Goal: Information Seeking & Learning: Find specific fact

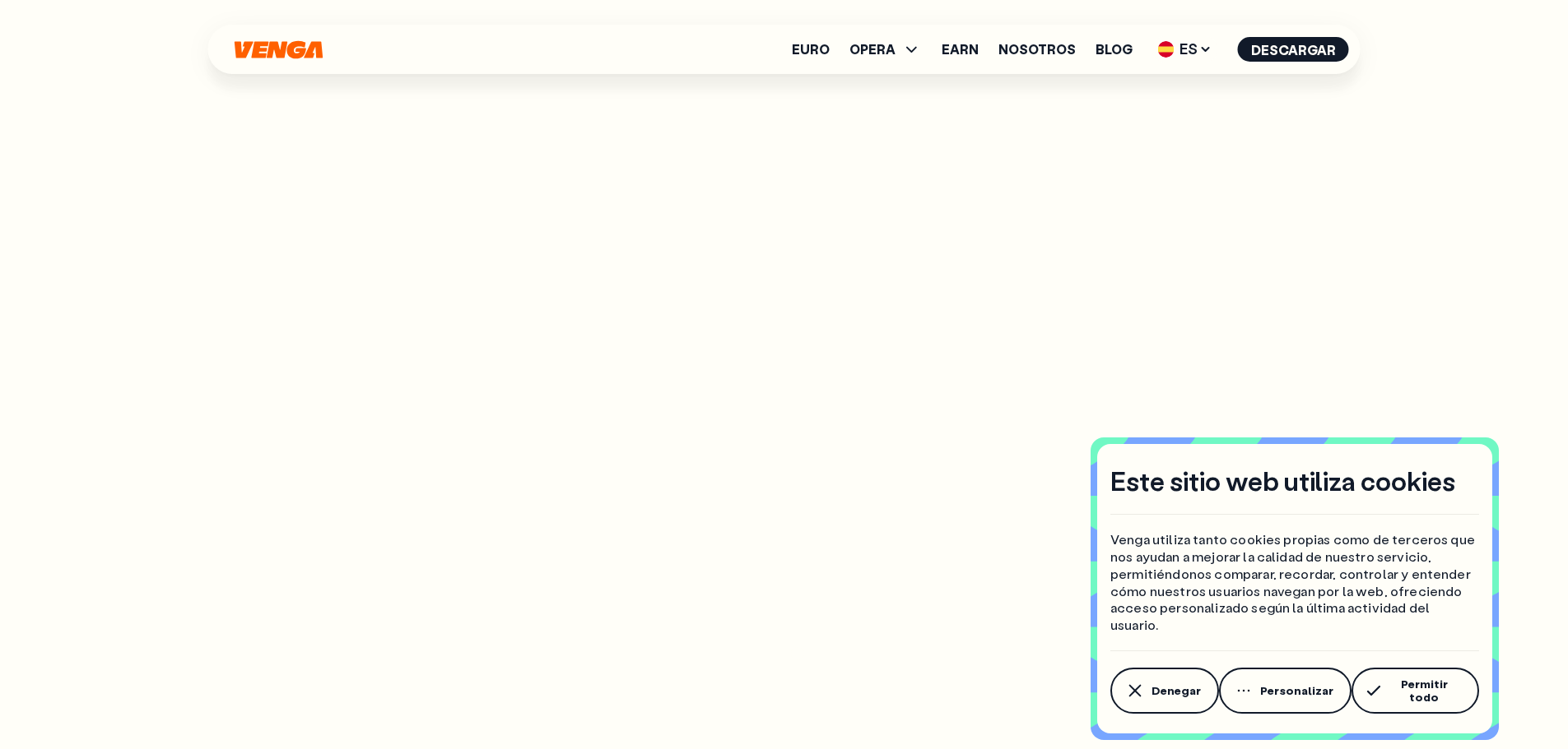
scroll to position [2221, 0]
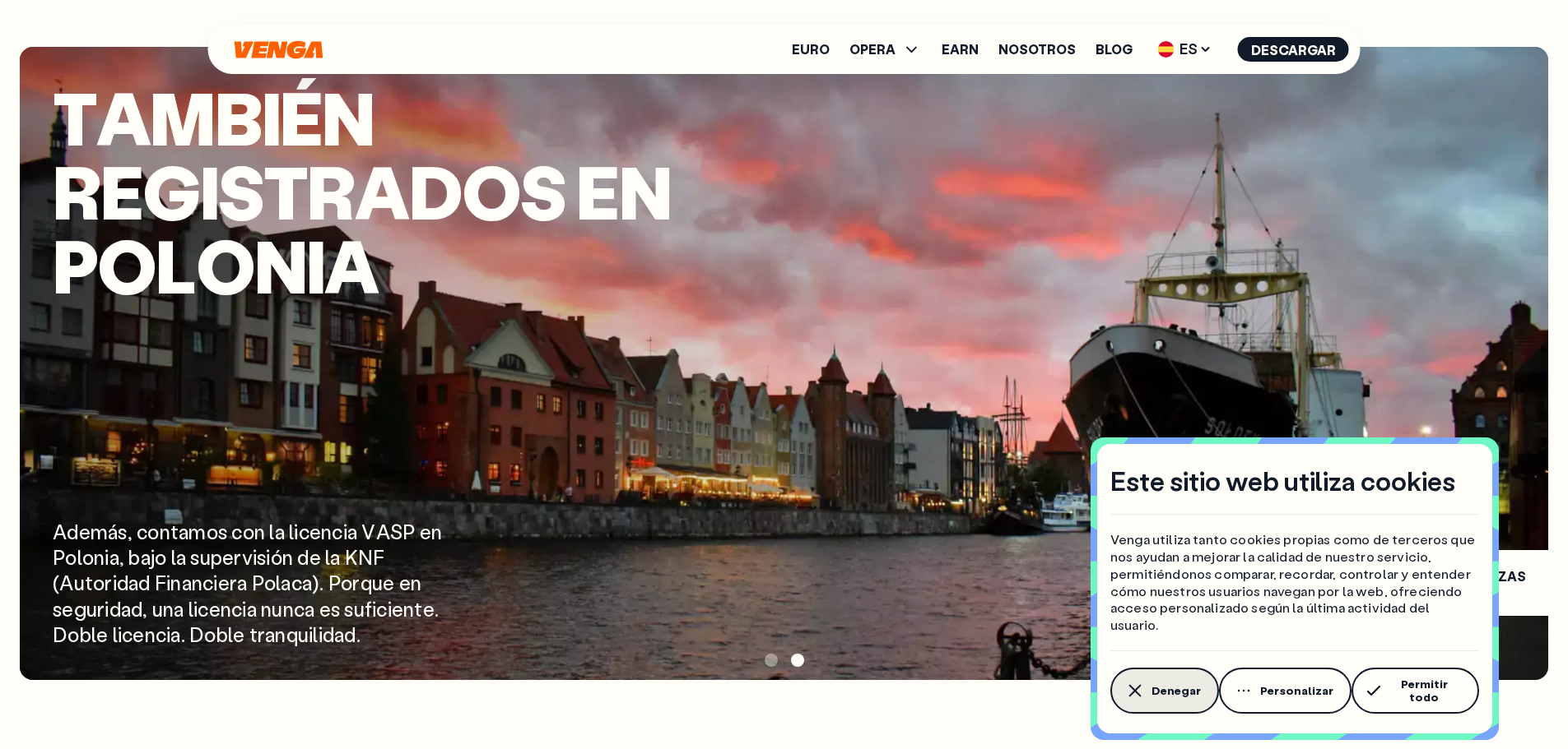
click at [1164, 698] on span "Denegar" at bounding box center [1176, 692] width 50 height 14
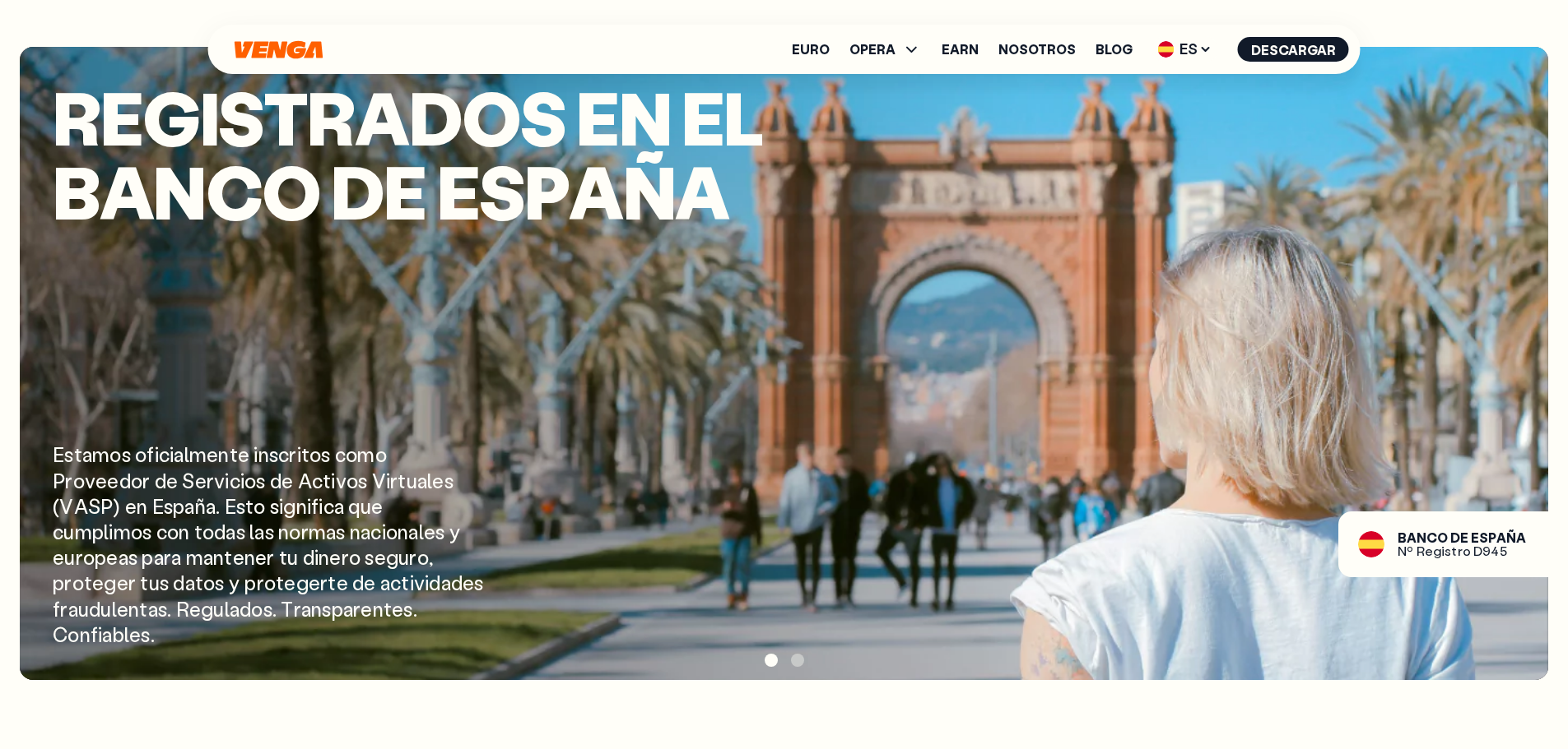
click at [308, 478] on span "A" at bounding box center [305, 481] width 14 height 25
click at [1048, 470] on div "E s t a m o s o f i c i a l m e n t e i n s c r i t o s c o m o P r o v e e d o…" at bounding box center [800, 545] width 1496 height 206
click at [1249, 494] on div "E s t a m o s o f i c i a l m e n t e i n s c r i t o s c o m o P r o v e e d o…" at bounding box center [800, 545] width 1496 height 206
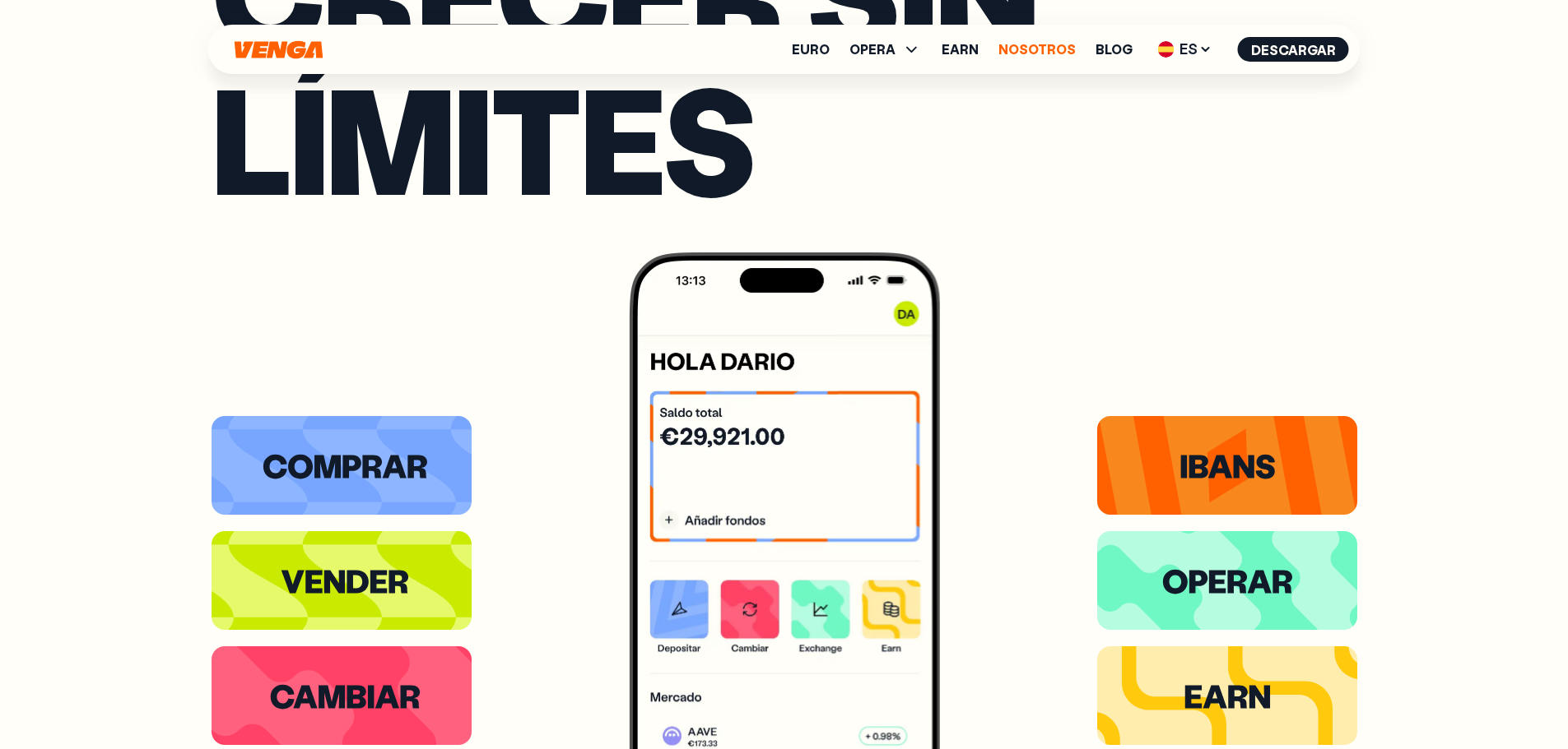
scroll to position [3372, 0]
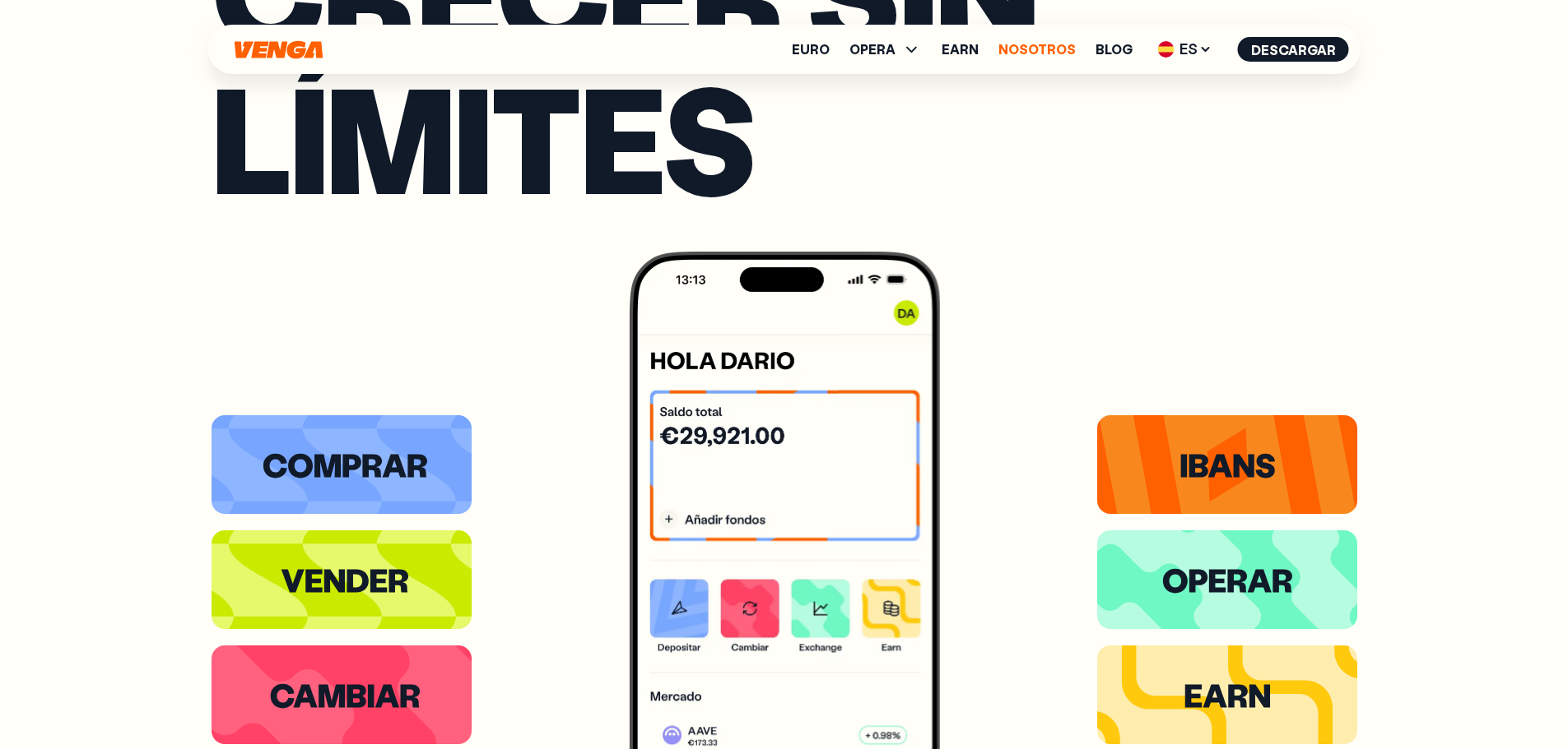
click at [1034, 43] on link "Nosotros" at bounding box center [1037, 50] width 78 height 14
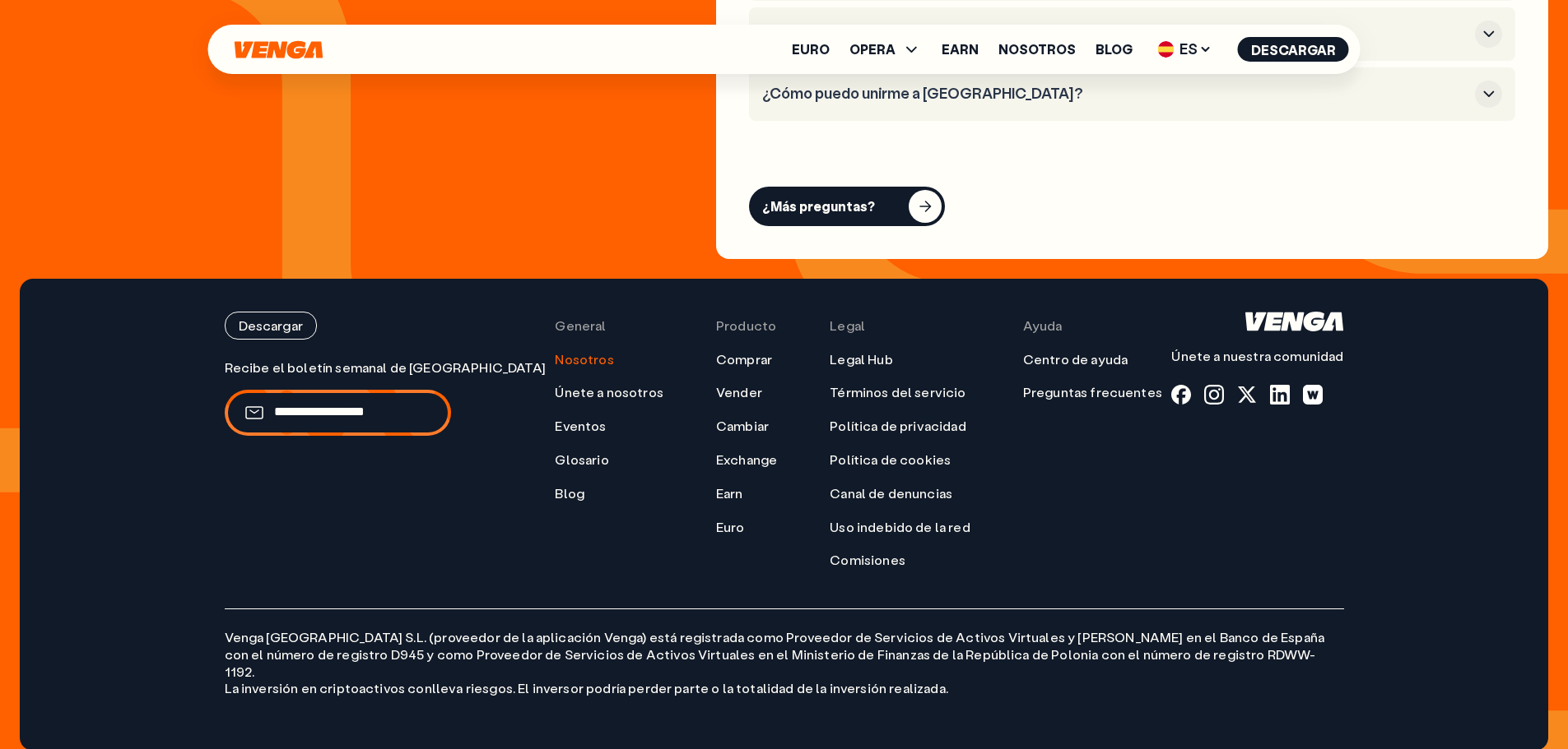
scroll to position [6739, 0]
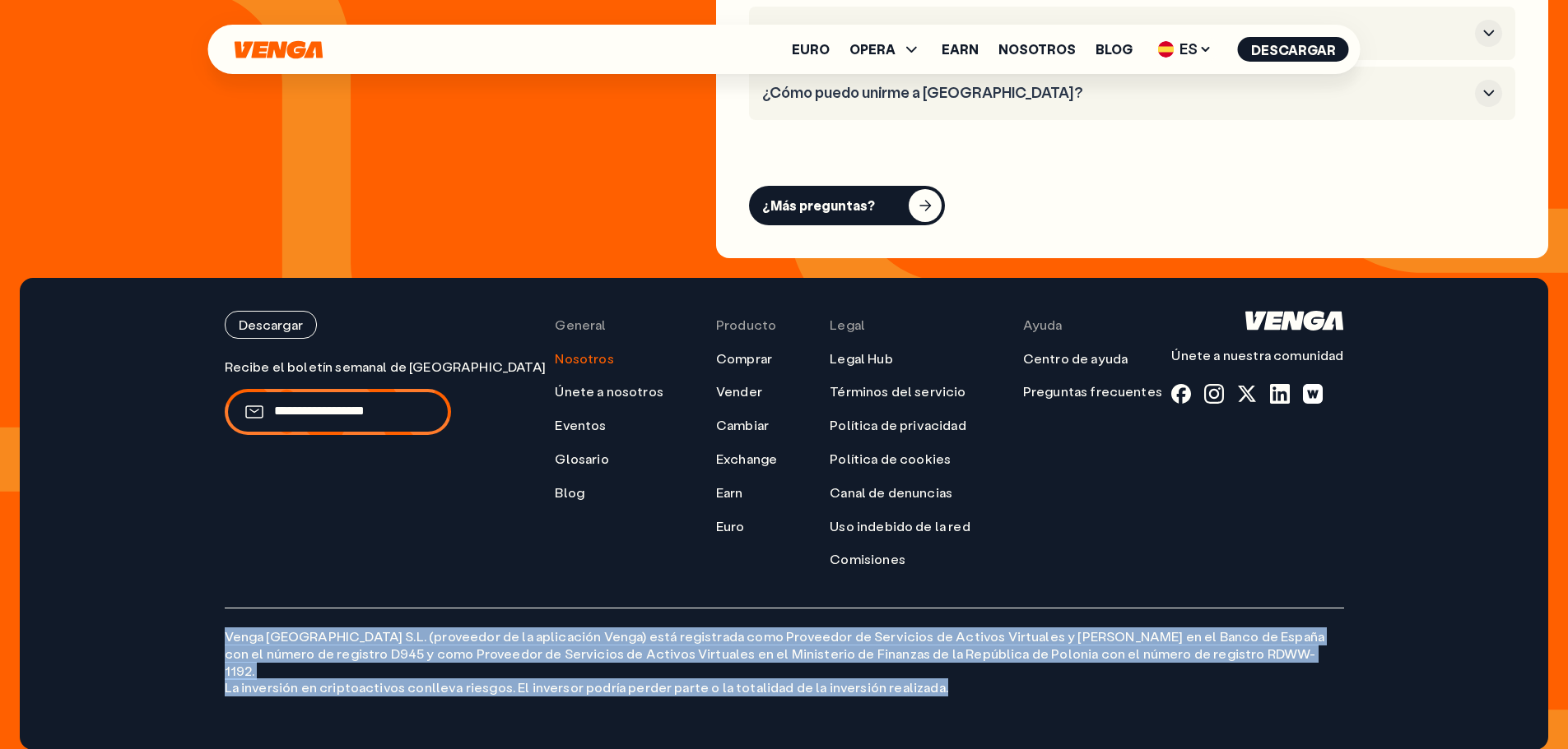
drag, startPoint x: 228, startPoint y: 630, endPoint x: 925, endPoint y: 670, distance: 698.1
click at [925, 670] on p "Venga [GEOGRAPHIC_DATA] S.L. (proveedor de la aplicación Venga) está registrada…" at bounding box center [784, 652] width 1120 height 88
copy p "Venga [GEOGRAPHIC_DATA] S.L. (proveedor de la aplicación Venga) está registrada…"
click at [652, 667] on p "Venga [GEOGRAPHIC_DATA] S.L. (proveedor de la aplicación Venga) está registrada…" at bounding box center [784, 652] width 1120 height 88
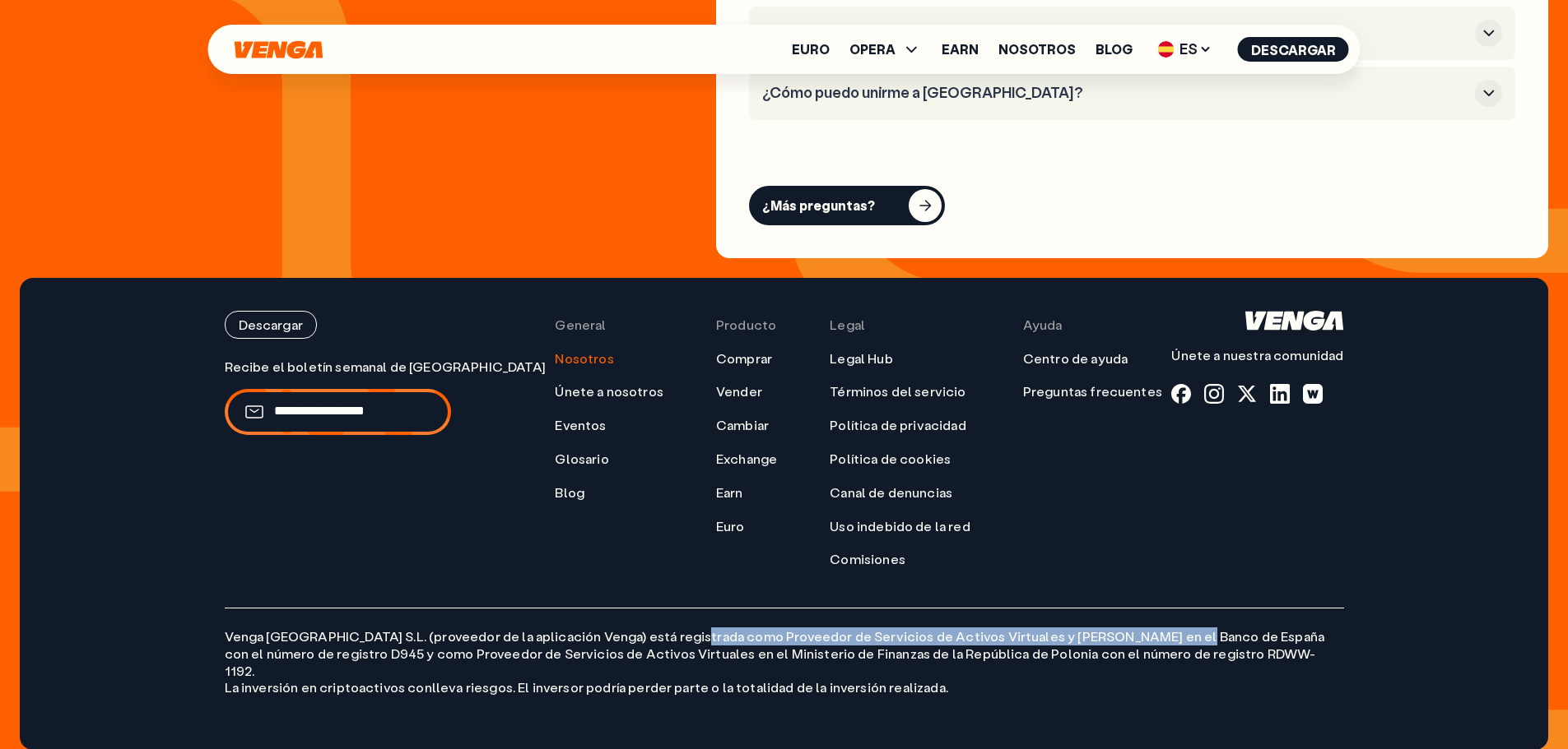
drag, startPoint x: 682, startPoint y: 637, endPoint x: 1155, endPoint y: 639, distance: 473.0
click at [1155, 639] on p "Venga [GEOGRAPHIC_DATA] S.L. (proveedor de la aplicación Venga) está registrada…" at bounding box center [784, 652] width 1120 height 88
copy p "Proveedor de Servicios de Activos Virtuales y [PERSON_NAME] en el Banco de Espa…"
click at [555, 360] on link "Nosotros" at bounding box center [584, 359] width 58 height 17
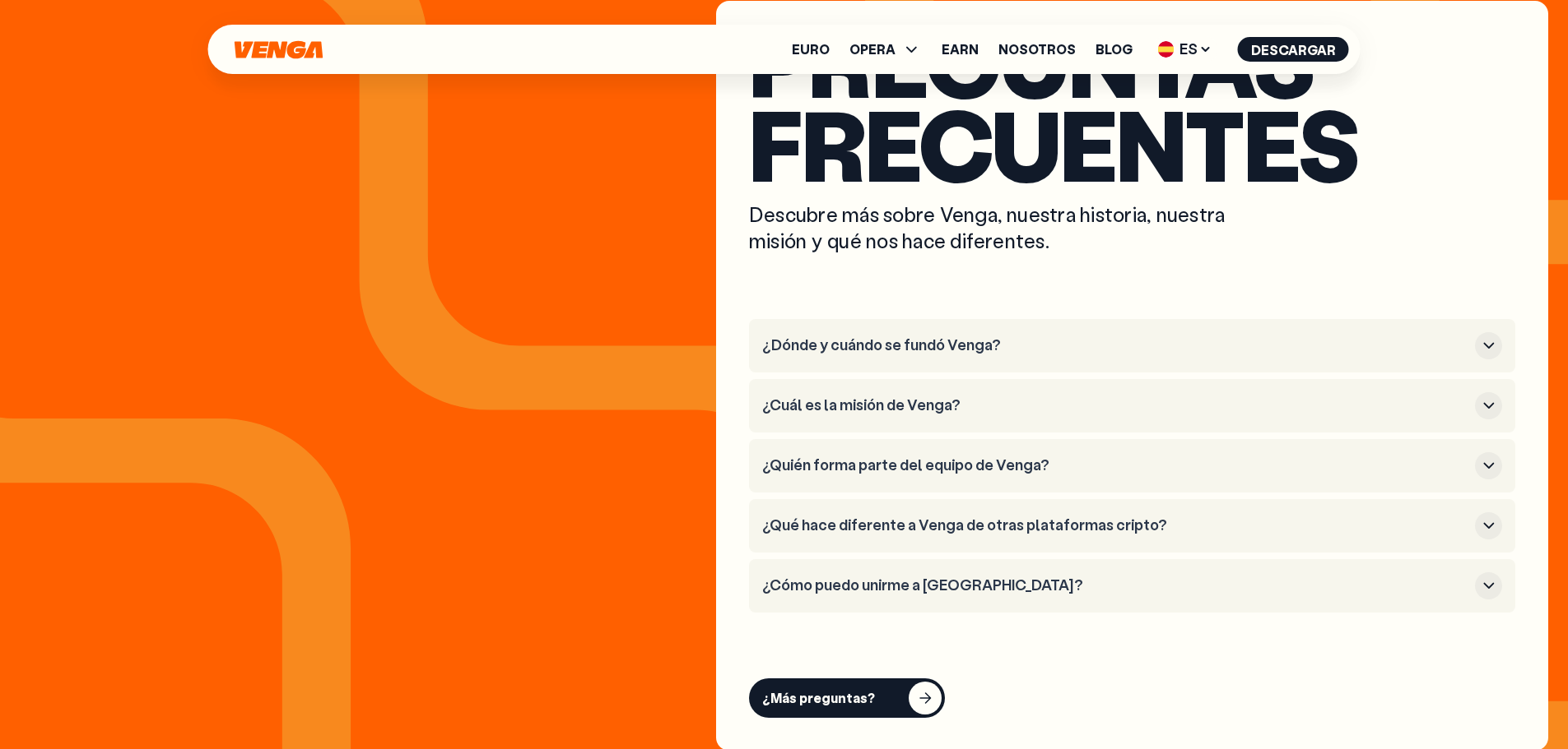
scroll to position [6246, 0]
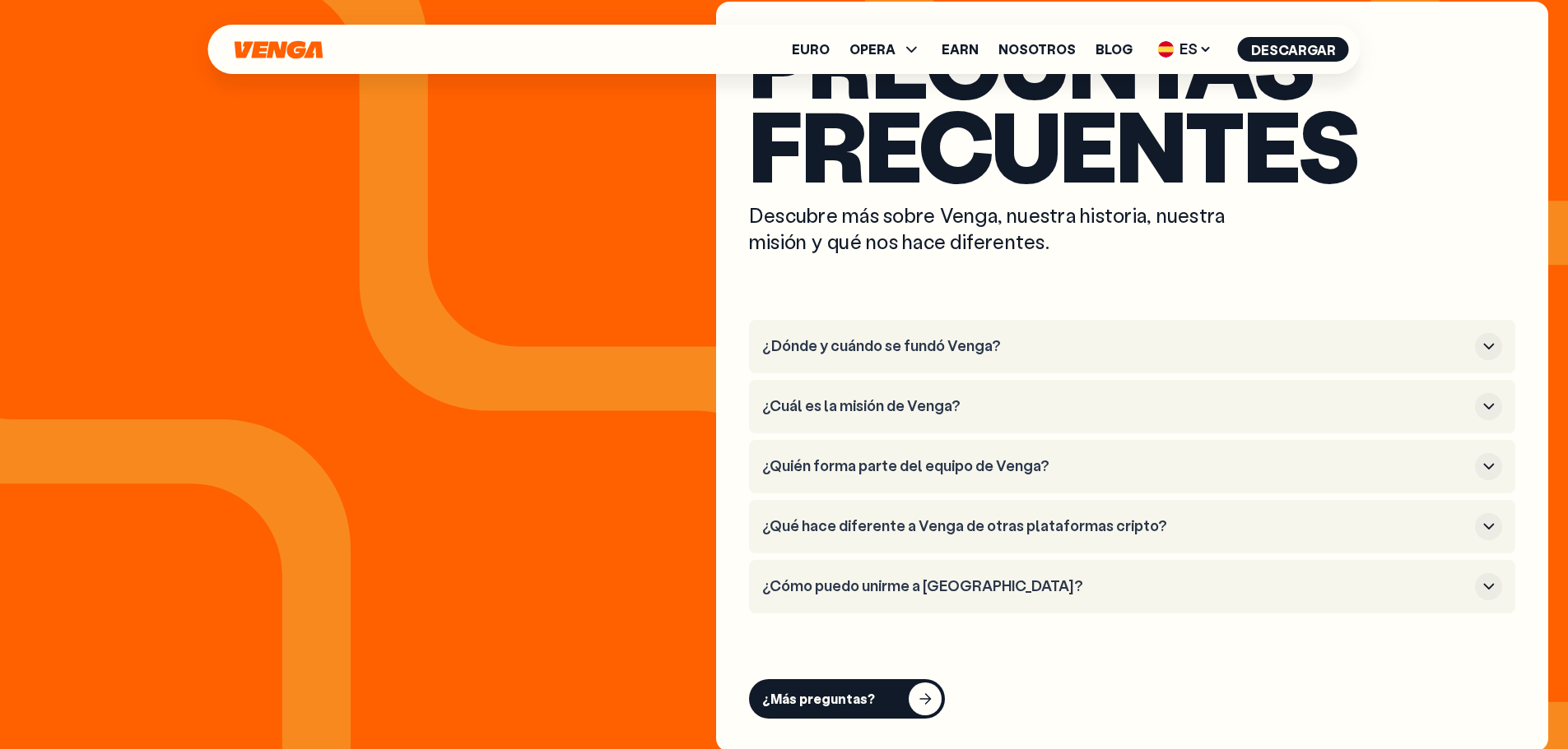
click at [927, 341] on h3 "¿Dónde y cuándo se fundó Venga?" at bounding box center [1115, 346] width 707 height 18
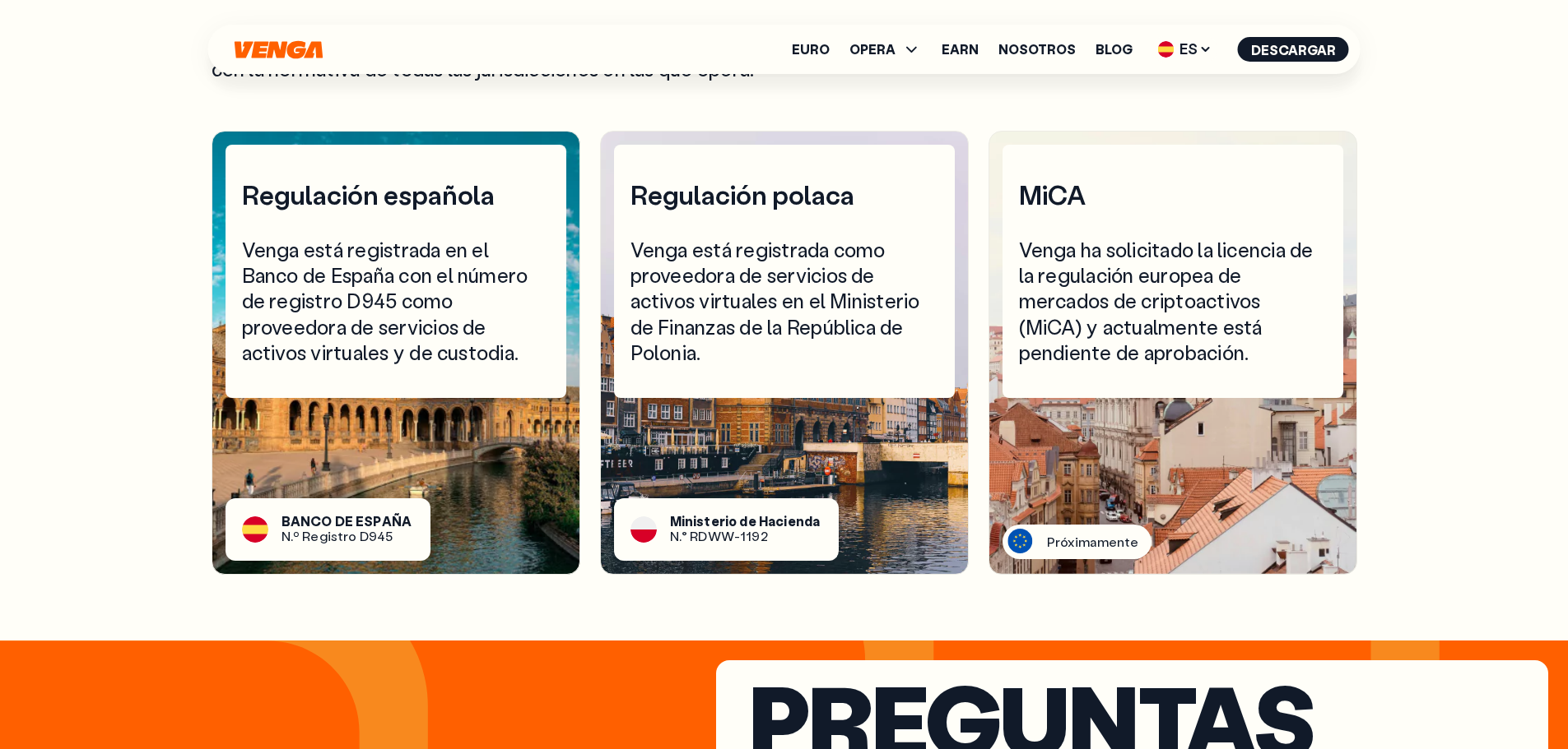
scroll to position [5587, 0]
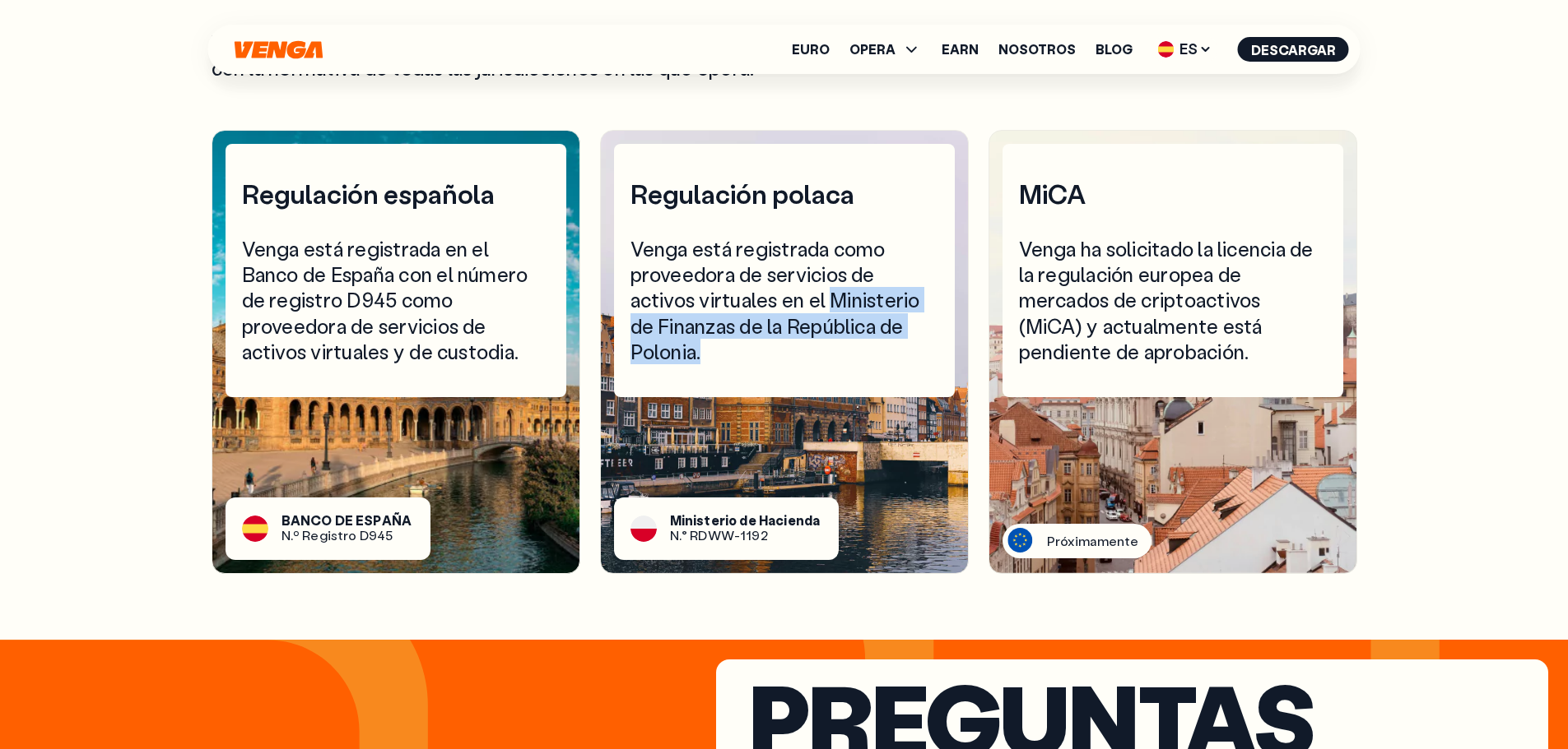
drag, startPoint x: 832, startPoint y: 293, endPoint x: 704, endPoint y: 346, distance: 138.5
click at [704, 346] on div "Venga está registrada como proveedora de servicios de activos virtuales en el M…" at bounding box center [784, 300] width 308 height 128
copy div "Ministerio de Finanzas de la República de Polonia."
